Goal: Information Seeking & Learning: Learn about a topic

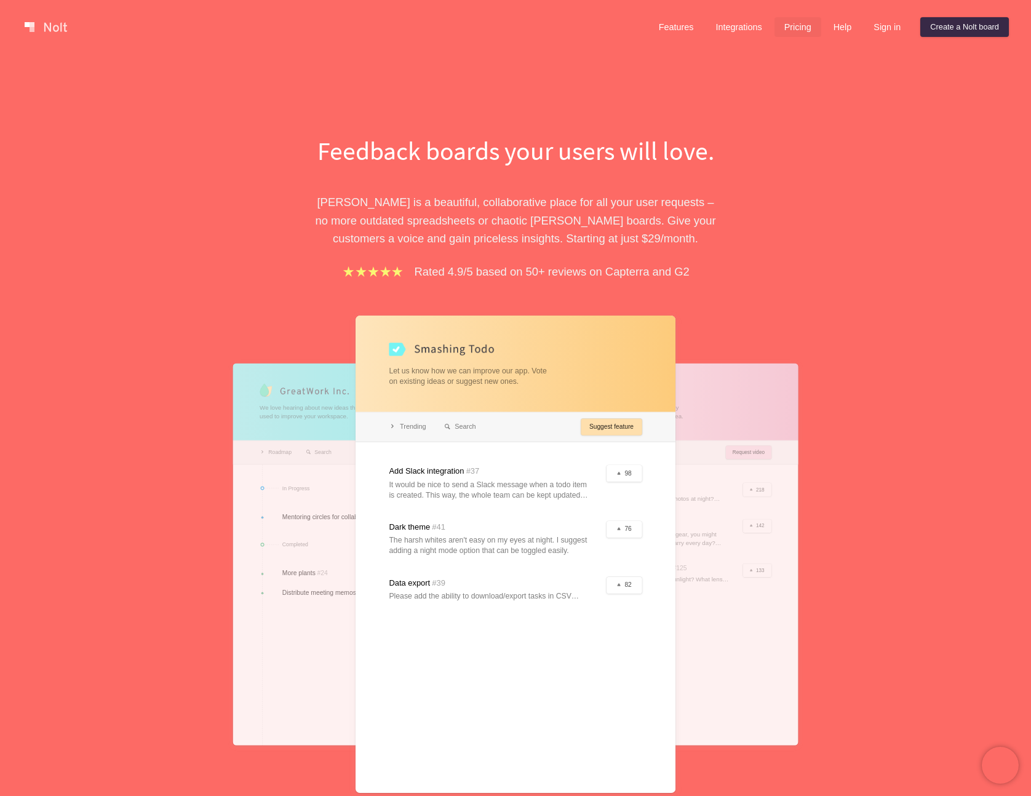
click at [784, 28] on link "Pricing" at bounding box center [798, 27] width 47 height 20
click at [792, 26] on link "Pricing" at bounding box center [798, 27] width 47 height 20
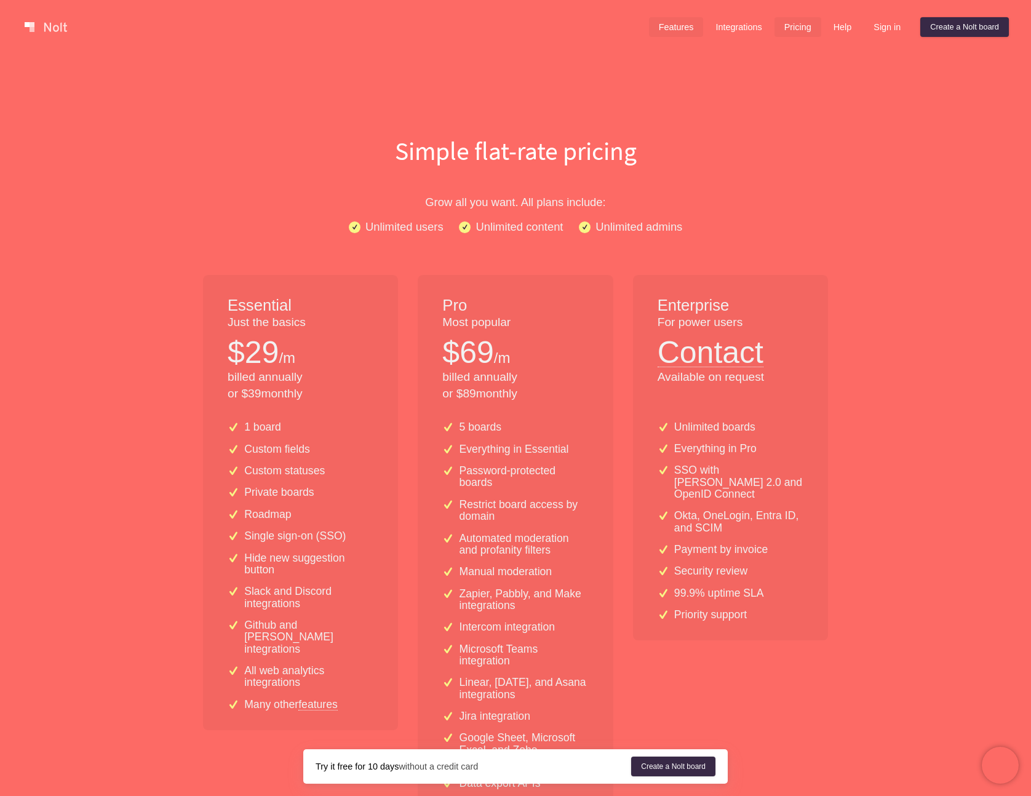
click at [682, 31] on link "Features" at bounding box center [676, 27] width 55 height 20
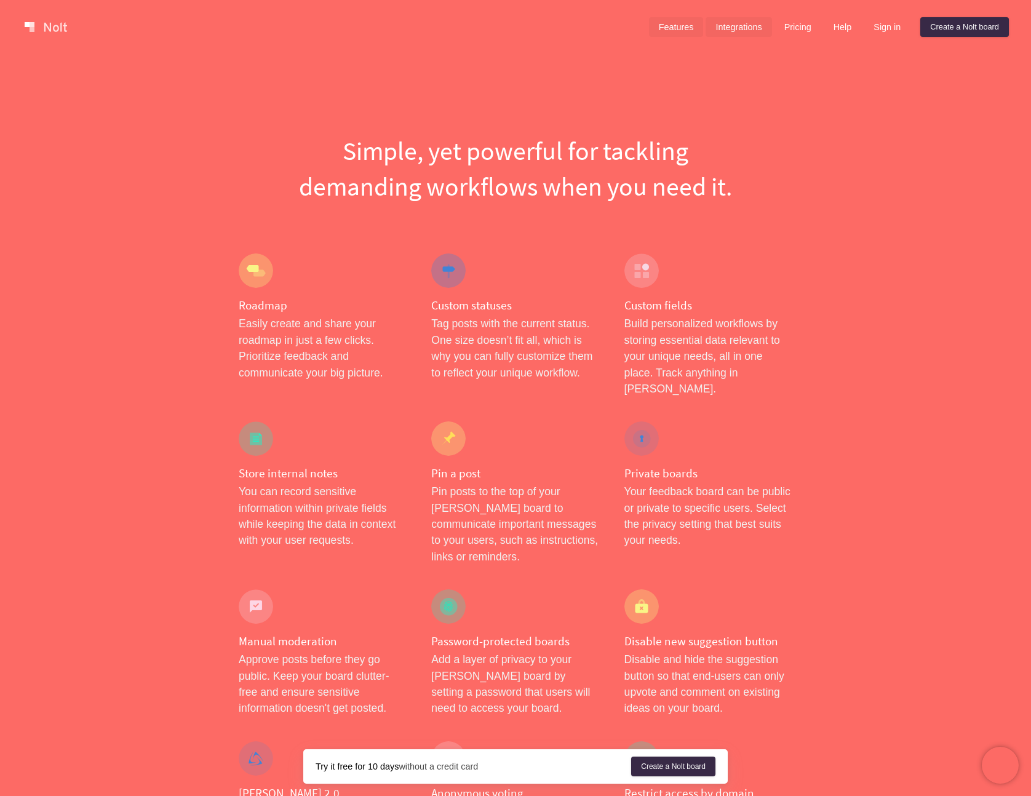
click at [734, 28] on link "Integrations" at bounding box center [739, 27] width 66 height 20
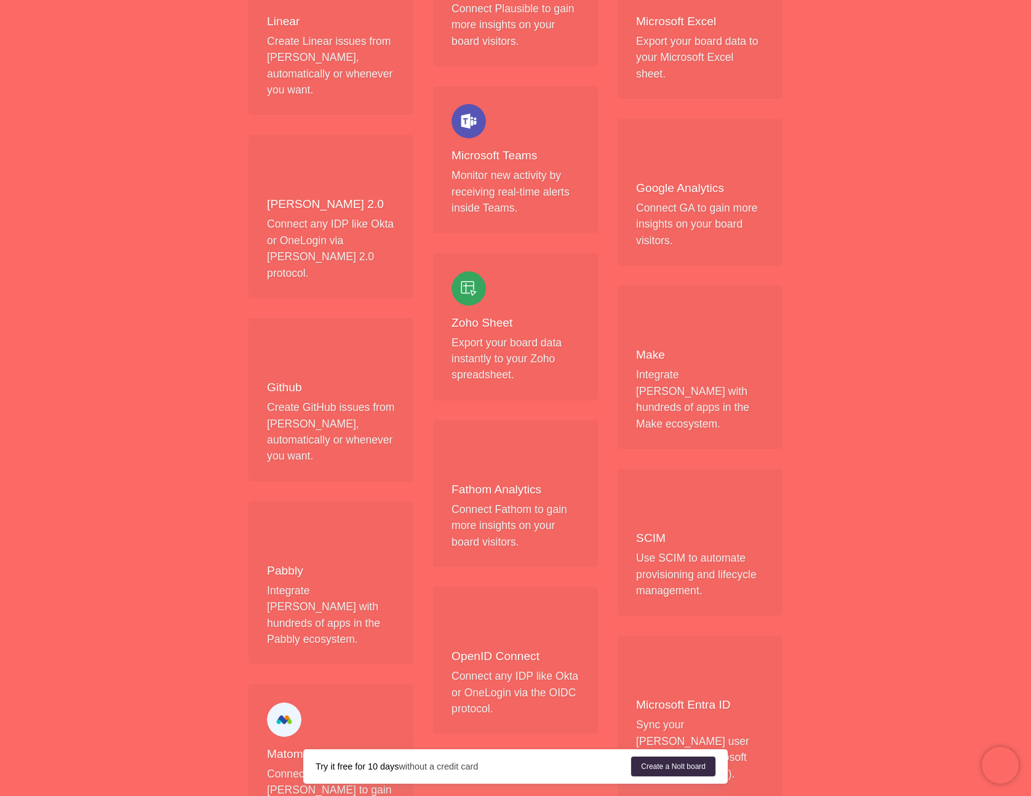
scroll to position [856, 0]
